Goal: Navigation & Orientation: Find specific page/section

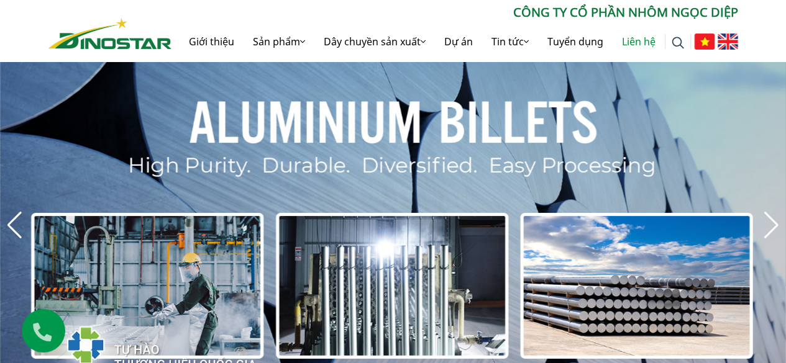
click at [637, 47] on link "Liên hệ" at bounding box center [638, 42] width 52 height 40
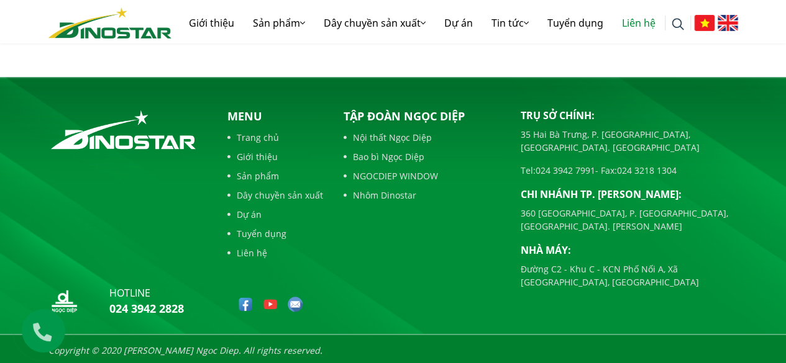
scroll to position [662, 0]
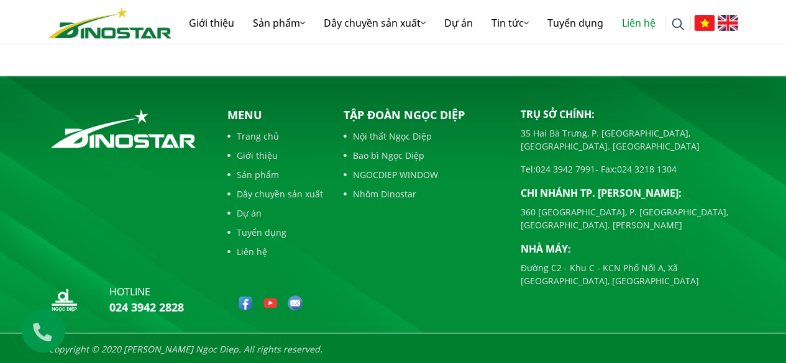
click at [245, 300] on img at bounding box center [245, 303] width 15 height 15
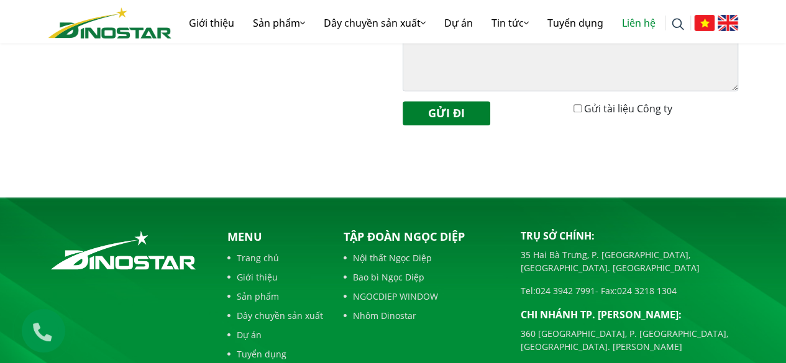
scroll to position [538, 0]
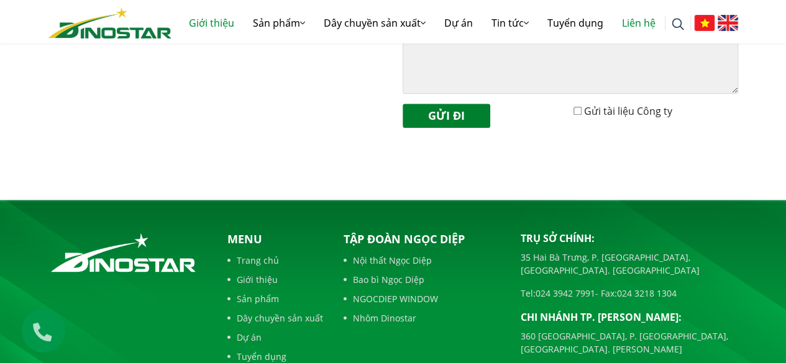
click at [210, 25] on link "Giới thiệu" at bounding box center [211, 23] width 64 height 40
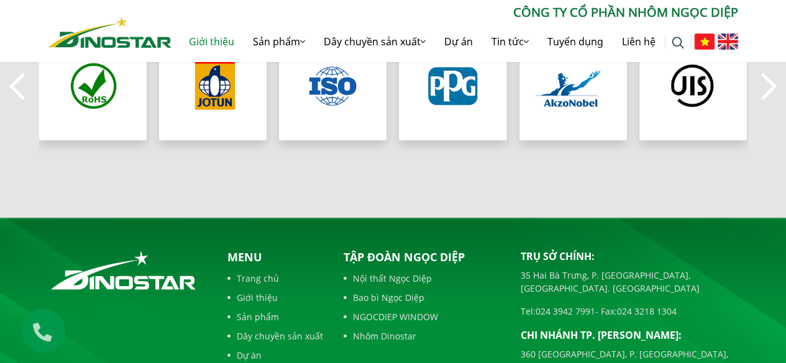
scroll to position [1381, 0]
